Goal: Find contact information: Find contact information

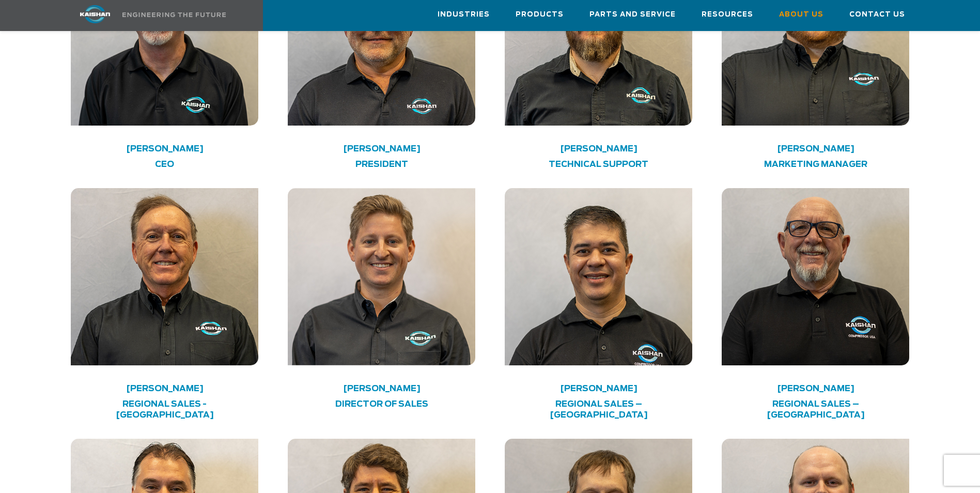
scroll to position [1705, 0]
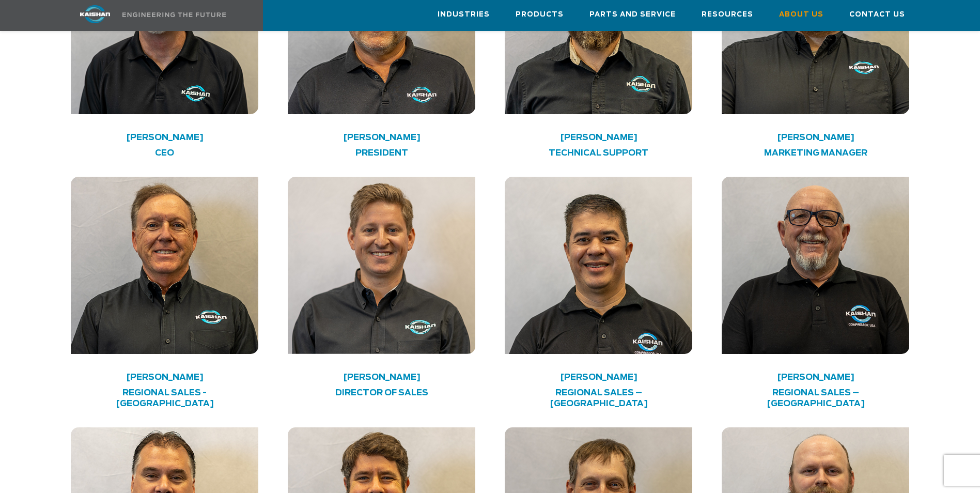
click at [397, 387] on h4 "DIRECTOR OF SALES" at bounding box center [382, 392] width 150 height 11
click at [388, 264] on img at bounding box center [382, 265] width 188 height 177
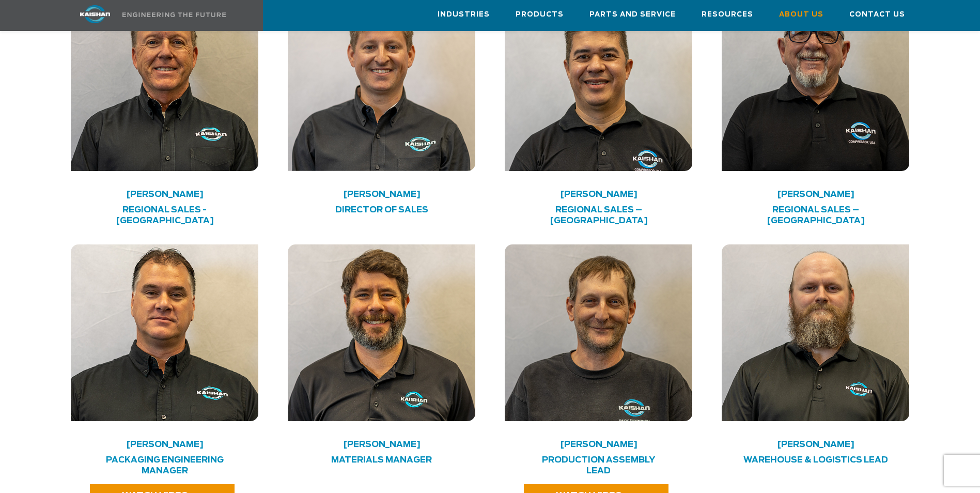
scroll to position [1963, 0]
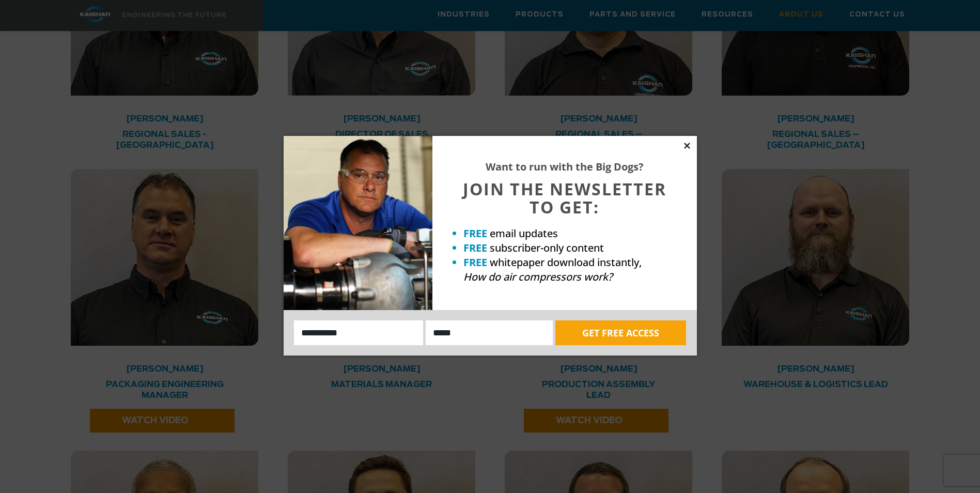
click at [687, 147] on icon at bounding box center [686, 145] width 9 height 9
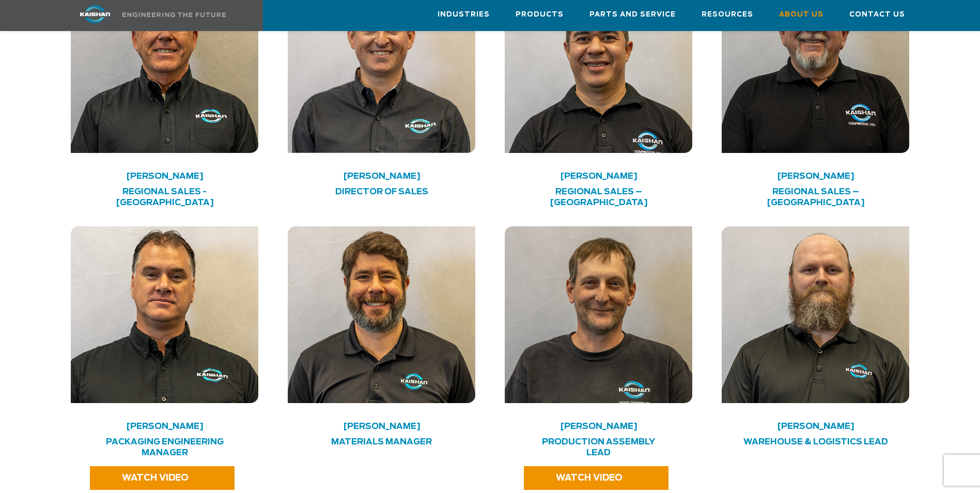
scroll to position [2066, 0]
